Goal: Transaction & Acquisition: Purchase product/service

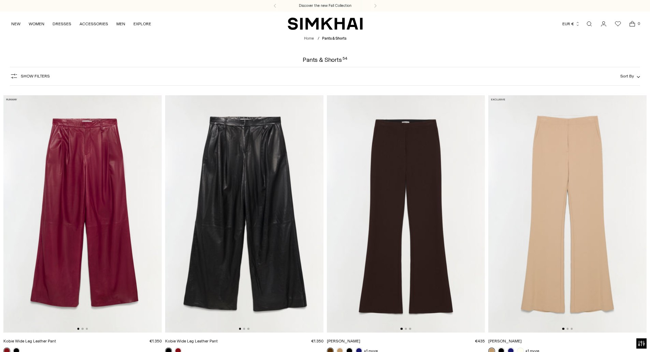
click at [47, 153] on img at bounding box center [82, 214] width 158 height 238
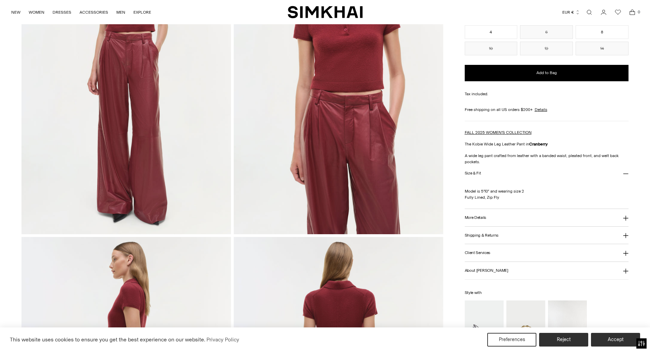
scroll to position [136, 0]
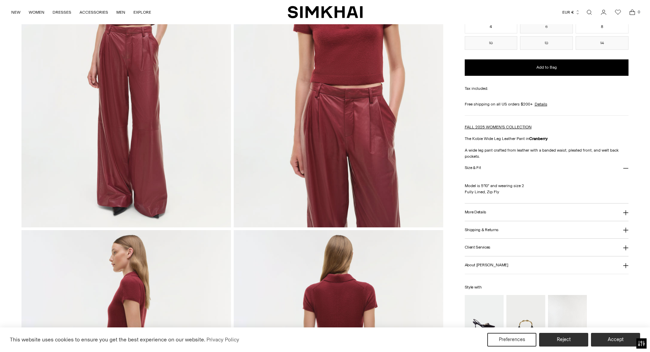
click at [535, 217] on button "More Details" at bounding box center [547, 211] width 164 height 17
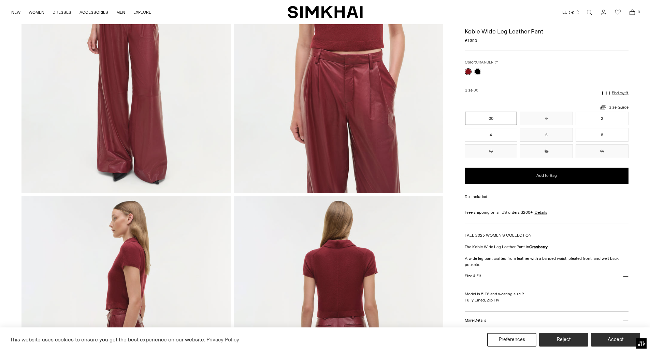
scroll to position [68, 0]
